Goal: Task Accomplishment & Management: Complete application form

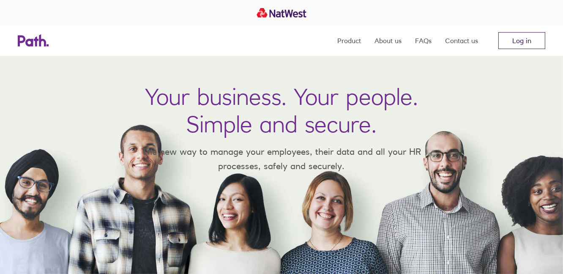
click at [511, 39] on link "Log in" at bounding box center [522, 40] width 47 height 17
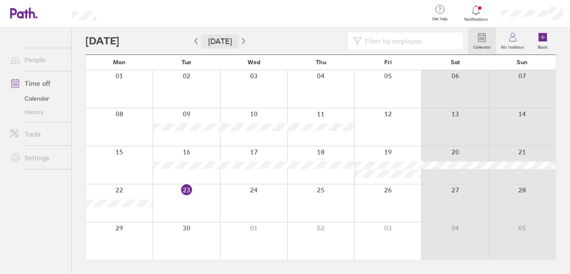
click at [225, 38] on button "[DATE]" at bounding box center [219, 41] width 37 height 14
click at [485, 42] on label "Calendar" at bounding box center [482, 46] width 28 height 8
click at [160, 41] on div at bounding box center [276, 41] width 382 height 17
click at [220, 41] on button "[DATE]" at bounding box center [219, 41] width 37 height 14
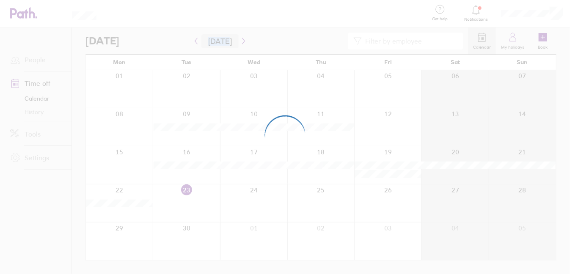
click at [220, 41] on div at bounding box center [285, 137] width 570 height 274
drag, startPoint x: 220, startPoint y: 41, endPoint x: 314, endPoint y: 14, distance: 98.5
click at [314, 14] on div at bounding box center [285, 137] width 570 height 274
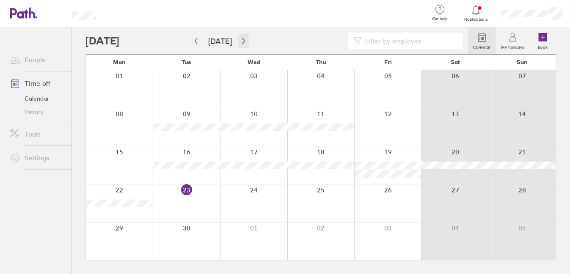
click at [240, 40] on icon "button" at bounding box center [243, 41] width 6 height 7
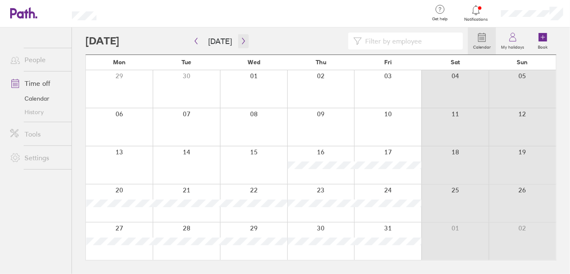
click at [241, 41] on icon "button" at bounding box center [243, 41] width 6 height 7
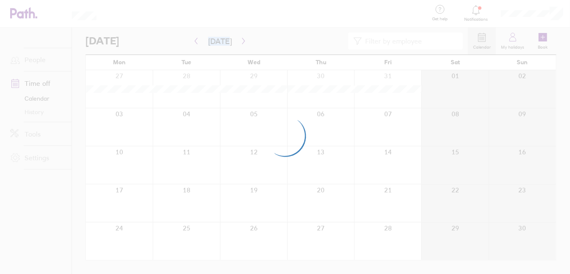
click at [241, 41] on div at bounding box center [285, 137] width 570 height 274
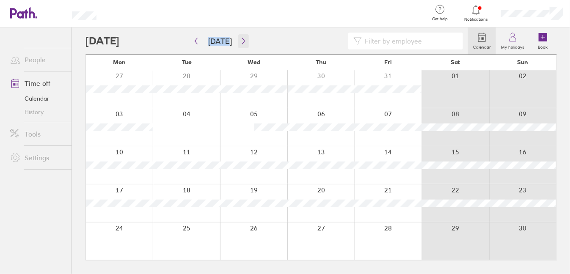
click at [241, 41] on icon "button" at bounding box center [243, 41] width 6 height 7
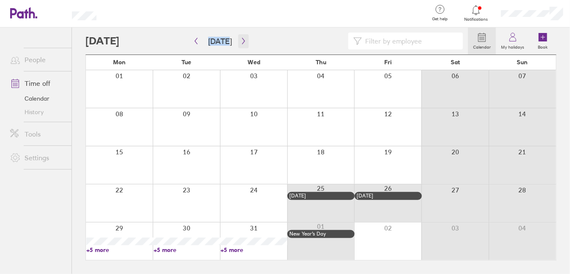
click at [241, 41] on icon "button" at bounding box center [243, 41] width 6 height 7
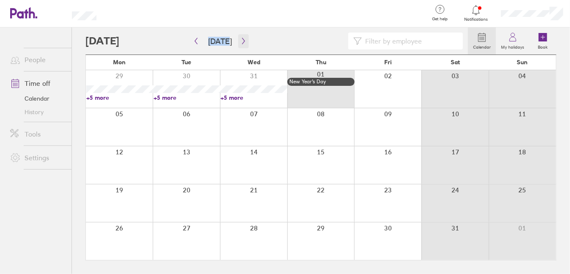
click at [241, 41] on icon "button" at bounding box center [243, 41] width 6 height 7
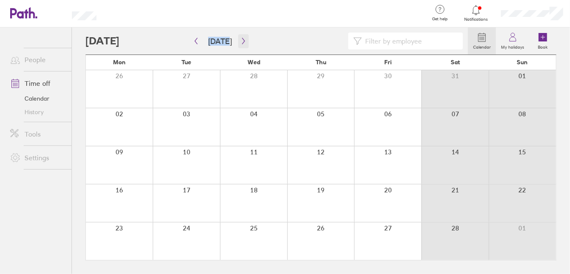
click at [241, 41] on icon "button" at bounding box center [243, 41] width 6 height 7
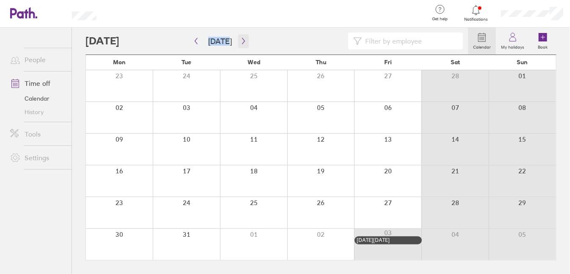
click at [241, 41] on icon "button" at bounding box center [243, 41] width 6 height 7
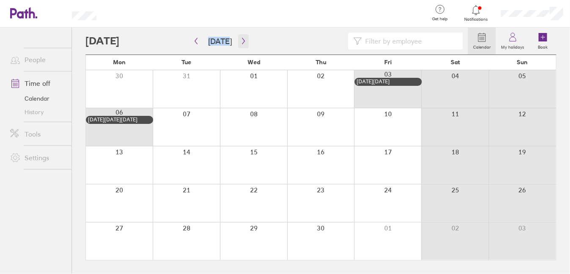
click at [241, 41] on icon "button" at bounding box center [243, 41] width 6 height 7
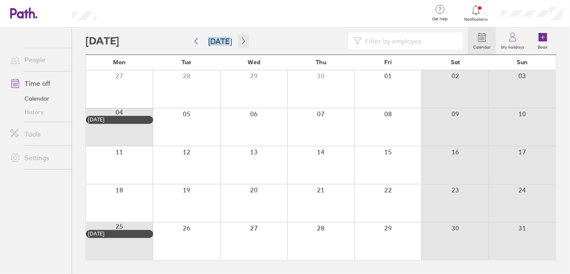
click at [241, 41] on icon "button" at bounding box center [243, 41] width 6 height 7
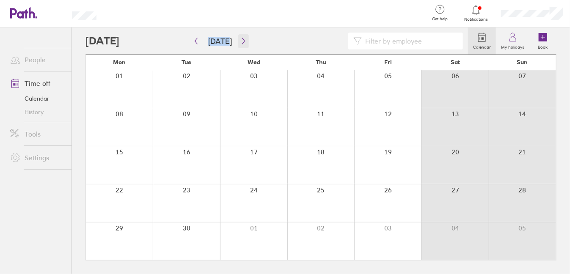
click at [241, 41] on icon "button" at bounding box center [243, 41] width 6 height 7
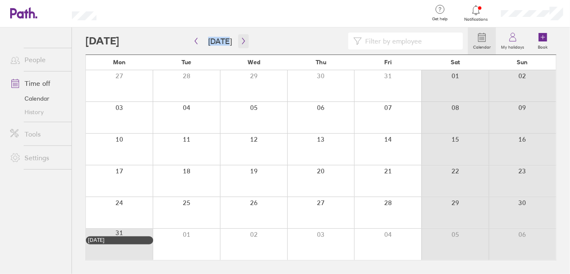
click at [241, 41] on icon "button" at bounding box center [243, 41] width 6 height 7
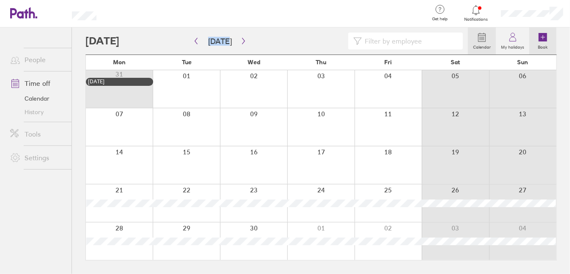
click at [547, 41] on icon at bounding box center [543, 37] width 10 height 10
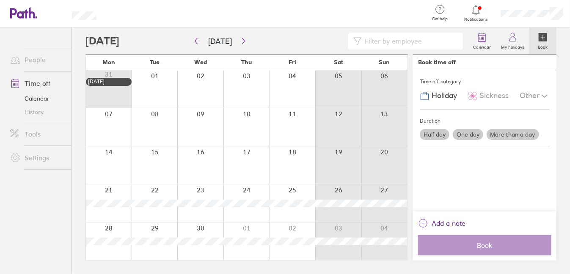
click at [502, 133] on label "More than a day" at bounding box center [512, 134] width 52 height 11
click at [0, 0] on input "More than a day" at bounding box center [0, 0] width 0 height 0
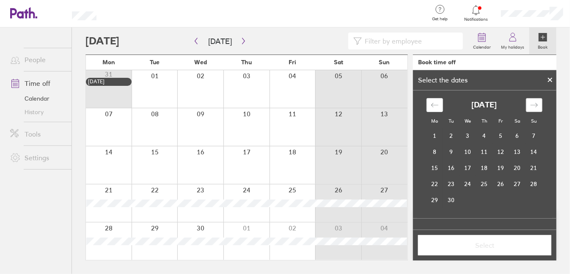
click at [532, 102] on icon "Move forward to switch to the next month." at bounding box center [534, 105] width 8 height 8
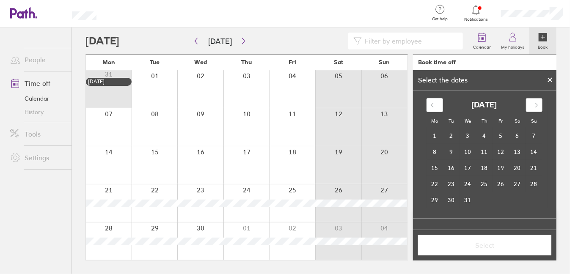
click at [532, 102] on icon "Move forward to switch to the next month." at bounding box center [534, 105] width 8 height 8
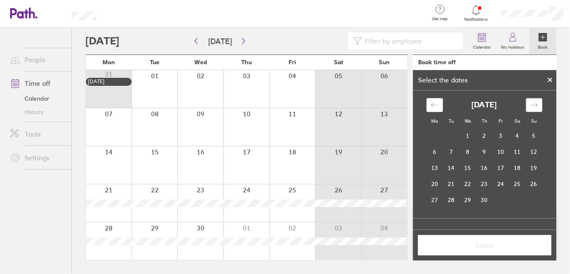
click at [532, 102] on icon "Move forward to switch to the next month." at bounding box center [534, 105] width 8 height 8
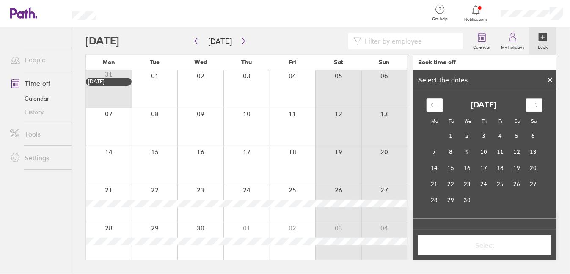
click at [532, 102] on icon "Move forward to switch to the next month." at bounding box center [534, 105] width 8 height 8
click at [443, 103] on div "[DATE] 1 2 3 4 5 6 7 8 9 10 11 12 13 14 15 16 17 18 19 20 21 22 23 24 25 26 27 …" at bounding box center [484, 155] width 134 height 128
click at [436, 104] on icon "Move backward to switch to the previous month." at bounding box center [435, 105] width 8 height 8
click at [488, 148] on td "10" at bounding box center [484, 152] width 16 height 16
click at [433, 167] on td "14" at bounding box center [434, 168] width 16 height 16
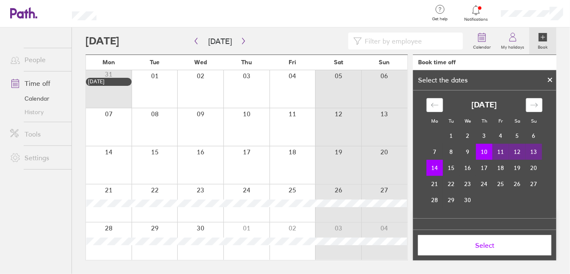
click at [497, 151] on td "11" at bounding box center [500, 152] width 16 height 16
click at [480, 152] on td "10" at bounding box center [484, 152] width 16 height 16
click at [549, 80] on icon at bounding box center [549, 79] width 3 height 3
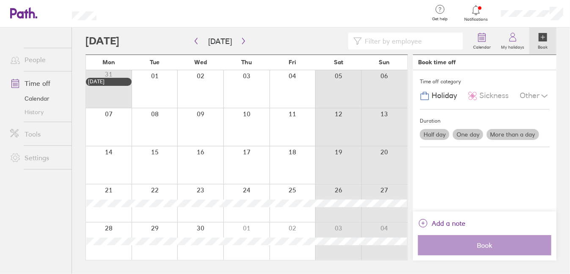
click at [461, 135] on label "One day" at bounding box center [468, 134] width 30 height 11
click at [0, 0] on input "One day" at bounding box center [0, 0] width 0 height 0
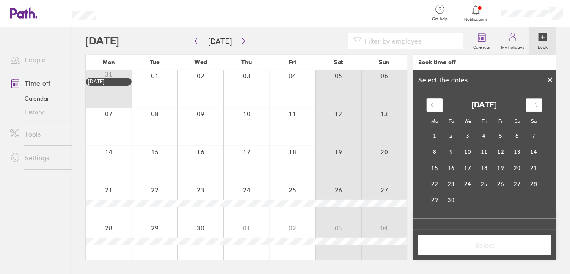
click at [533, 104] on icon "Move forward to switch to the next month." at bounding box center [534, 105] width 8 height 8
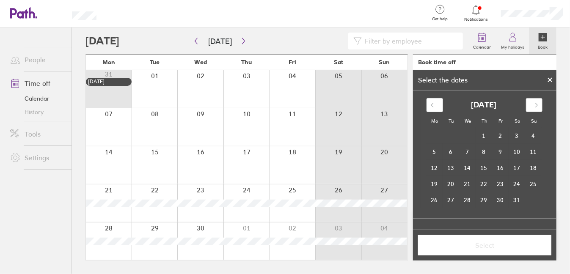
click at [533, 104] on icon "Move forward to switch to the next month." at bounding box center [534, 105] width 8 height 8
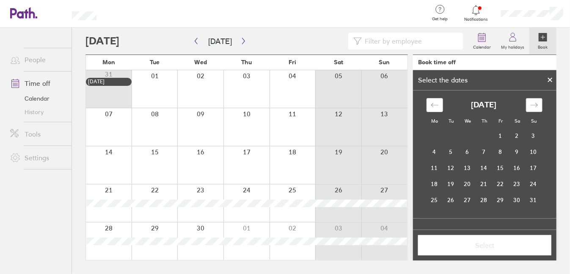
click at [533, 104] on icon "Move forward to switch to the next month." at bounding box center [534, 105] width 8 height 8
click at [487, 151] on td "10" at bounding box center [484, 152] width 16 height 16
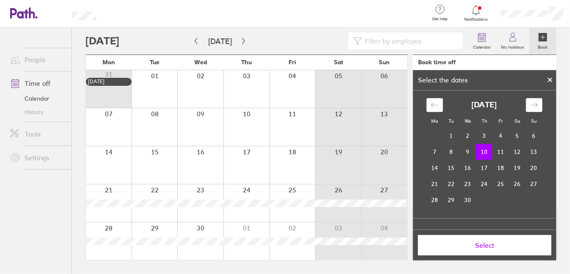
click at [484, 244] on span "Select" at bounding box center [484, 246] width 121 height 8
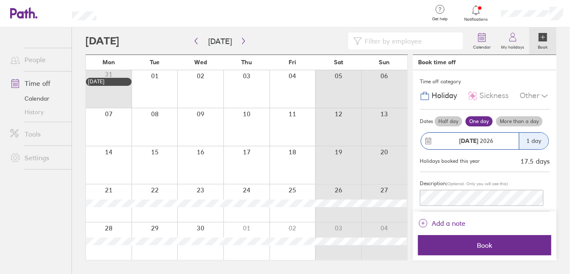
click at [520, 118] on label "More than a day" at bounding box center [519, 121] width 47 height 10
click at [0, 0] on input "More than a day" at bounding box center [0, 0] width 0 height 0
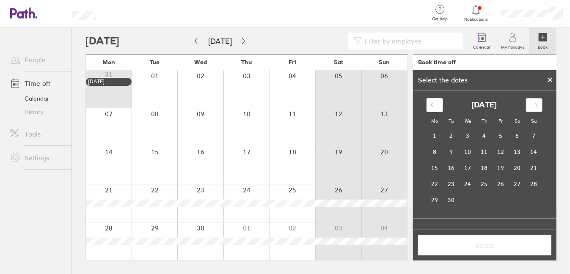
click at [531, 107] on icon "Move forward to switch to the next month." at bounding box center [534, 105] width 8 height 8
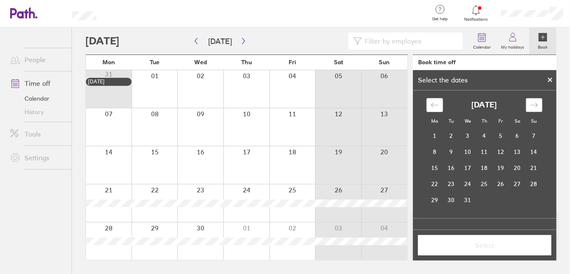
click at [531, 106] on icon "Move forward to switch to the next month." at bounding box center [534, 105] width 8 height 8
click at [532, 105] on icon "Move forward to switch to the next month." at bounding box center [534, 105] width 8 height 8
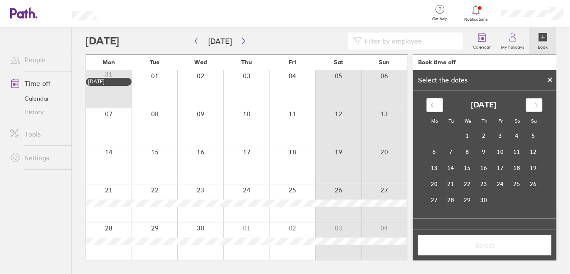
click at [532, 105] on icon "Move forward to switch to the next month." at bounding box center [534, 105] width 8 height 8
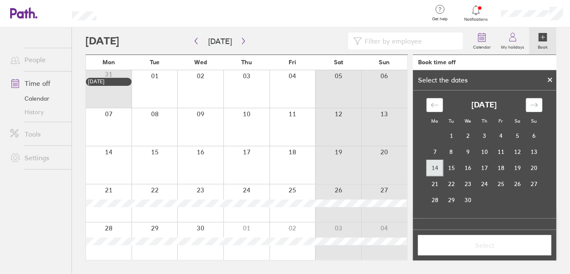
click at [432, 166] on td "14" at bounding box center [434, 168] width 16 height 16
click at [483, 167] on td "17" at bounding box center [484, 168] width 16 height 16
click at [481, 245] on span "Select" at bounding box center [484, 246] width 121 height 8
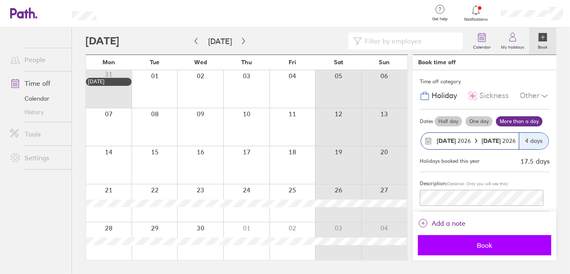
click at [486, 245] on span "Book" at bounding box center [484, 246] width 121 height 8
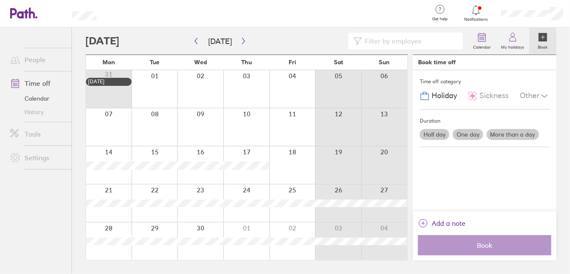
click at [466, 133] on label "One day" at bounding box center [468, 134] width 30 height 11
click at [0, 0] on input "One day" at bounding box center [0, 0] width 0 height 0
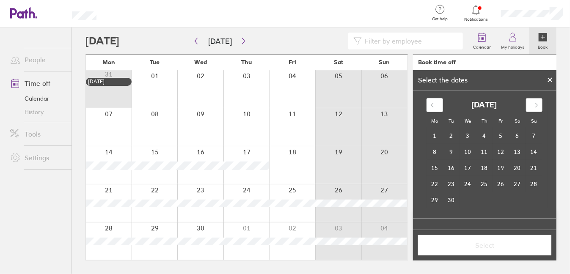
click at [530, 102] on icon "Move forward to switch to the next month." at bounding box center [534, 105] width 8 height 8
click at [533, 102] on icon "Move forward to switch to the next month." at bounding box center [534, 105] width 8 height 8
click at [534, 102] on icon "Move forward to switch to the next month." at bounding box center [534, 105] width 8 height 8
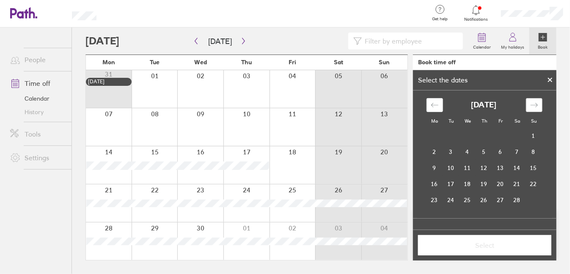
click at [534, 102] on icon "Move forward to switch to the next month." at bounding box center [534, 105] width 8 height 8
click at [535, 102] on icon "Move forward to switch to the next month." at bounding box center [534, 105] width 8 height 8
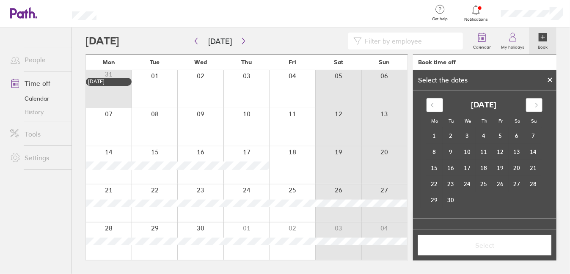
click at [535, 102] on icon "Move forward to switch to the next month." at bounding box center [534, 105] width 8 height 8
click at [535, 102] on div "Move forward to switch to the next month." at bounding box center [534, 105] width 16 height 14
click at [487, 154] on td "10" at bounding box center [484, 152] width 16 height 16
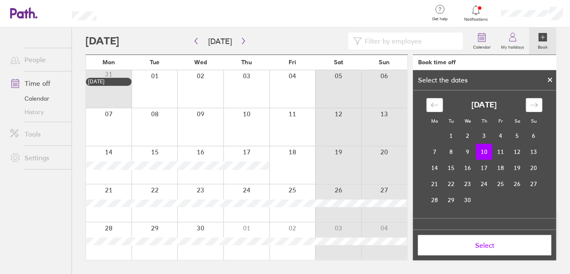
click at [488, 240] on button "Select" at bounding box center [484, 245] width 133 height 20
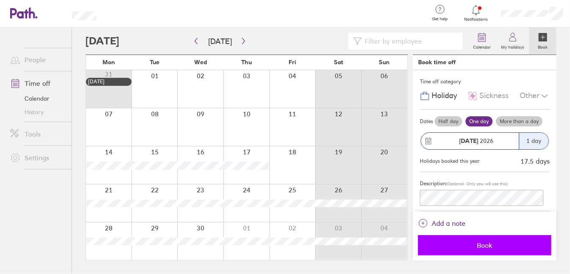
click at [488, 245] on span "Book" at bounding box center [484, 246] width 121 height 8
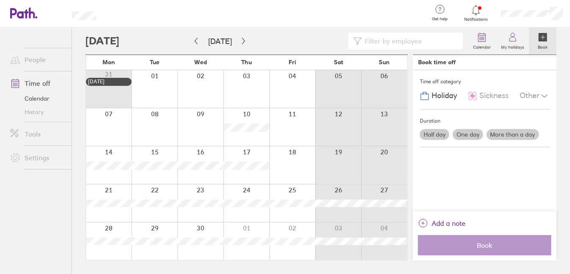
click at [506, 136] on label "More than a day" at bounding box center [512, 134] width 52 height 11
click at [0, 0] on input "More than a day" at bounding box center [0, 0] width 0 height 0
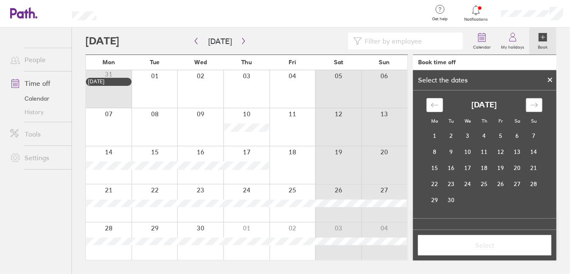
click at [541, 103] on div "Move forward to switch to the next month." at bounding box center [534, 105] width 16 height 14
click at [538, 107] on div "Move forward to switch to the next month." at bounding box center [534, 105] width 16 height 14
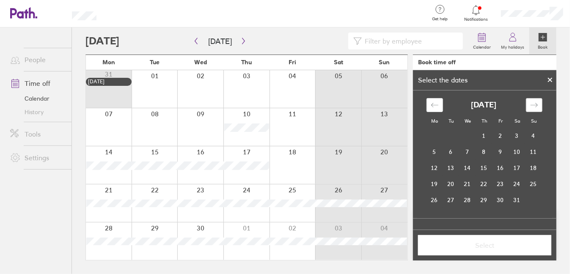
click at [538, 107] on div "Move forward to switch to the next month." at bounding box center [534, 105] width 16 height 14
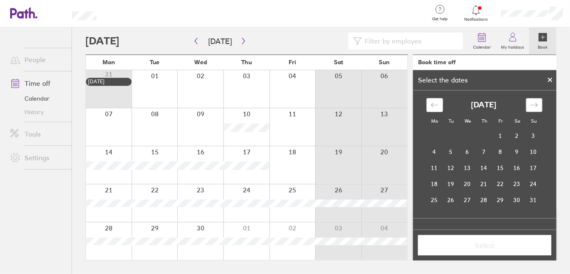
click at [538, 107] on div "Move forward to switch to the next month." at bounding box center [534, 105] width 16 height 14
click at [436, 184] on td "21" at bounding box center [434, 184] width 16 height 16
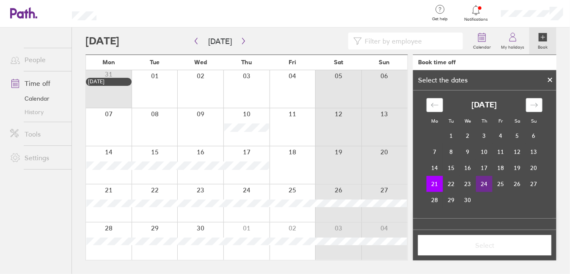
click at [480, 181] on td "24" at bounding box center [484, 184] width 16 height 16
click at [478, 247] on span "Select" at bounding box center [484, 246] width 121 height 8
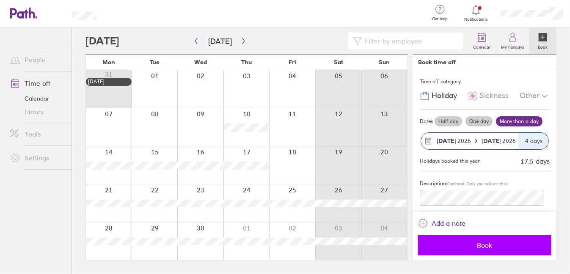
click at [487, 243] on span "Book" at bounding box center [484, 246] width 121 height 8
